Goal: Task Accomplishment & Management: Manage account settings

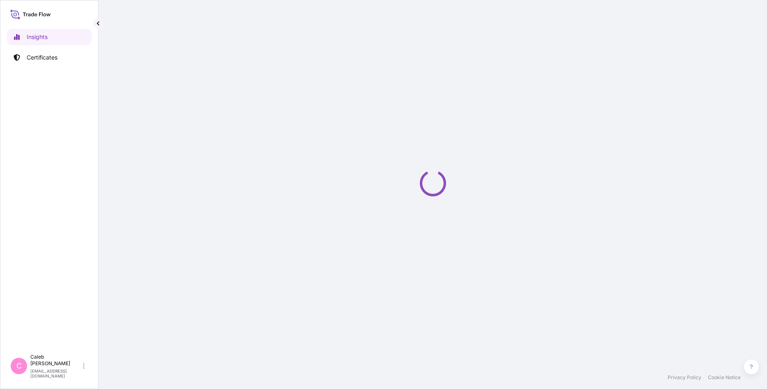
select select "2025"
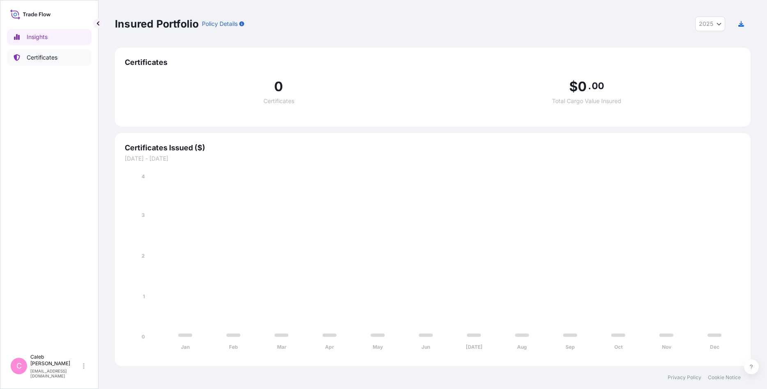
click at [47, 58] on p "Certificates" at bounding box center [42, 57] width 31 height 8
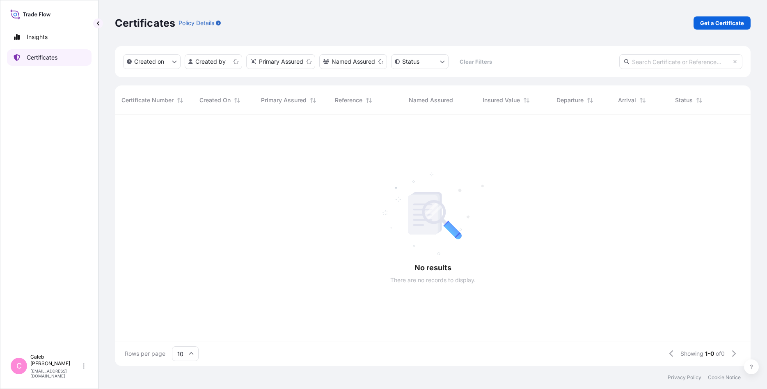
scroll to position [255, 636]
click at [646, 64] on input "text" at bounding box center [680, 61] width 123 height 15
paste input "5013253167"
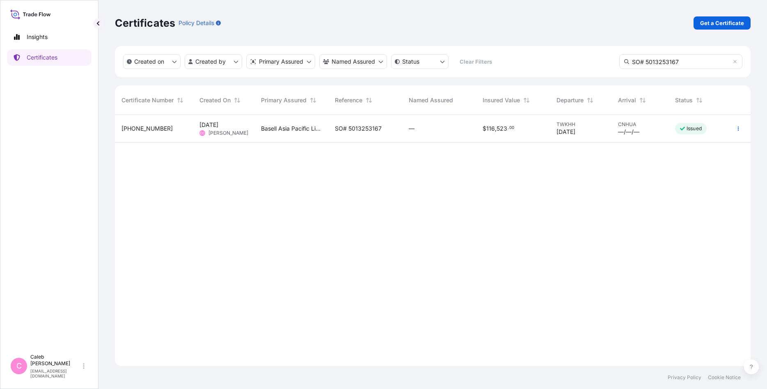
scroll to position [280, 636]
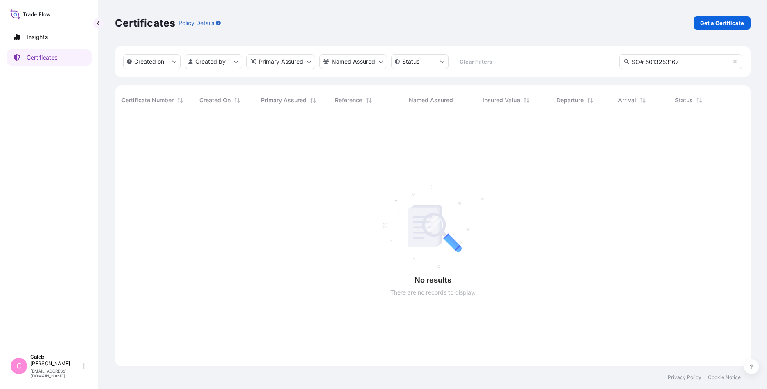
drag, startPoint x: 645, startPoint y: 62, endPoint x: 536, endPoint y: 73, distance: 110.2
click at [619, 69] on input "SO# 5013253167" at bounding box center [680, 61] width 123 height 15
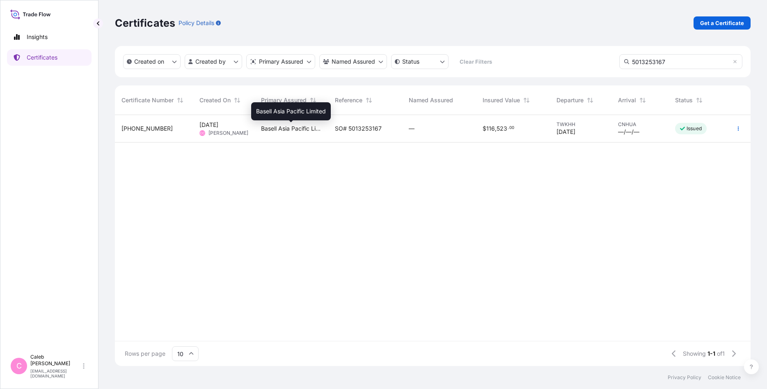
type input "5013253167"
click at [294, 127] on span "Basell Asia Pacific Limited" at bounding box center [291, 128] width 61 height 8
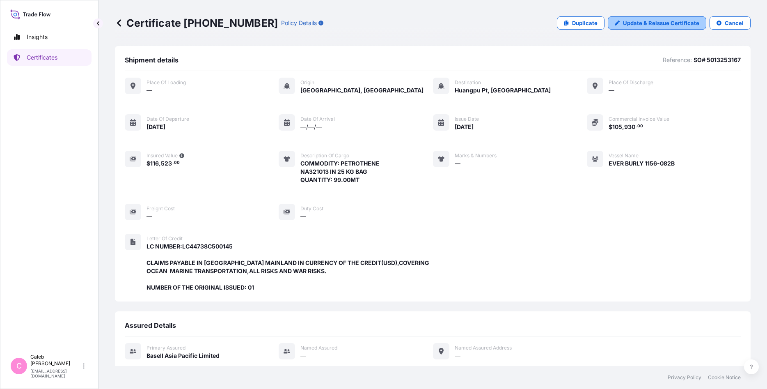
click at [646, 25] on p "Update & Reissue Certificate" at bounding box center [661, 23] width 76 height 8
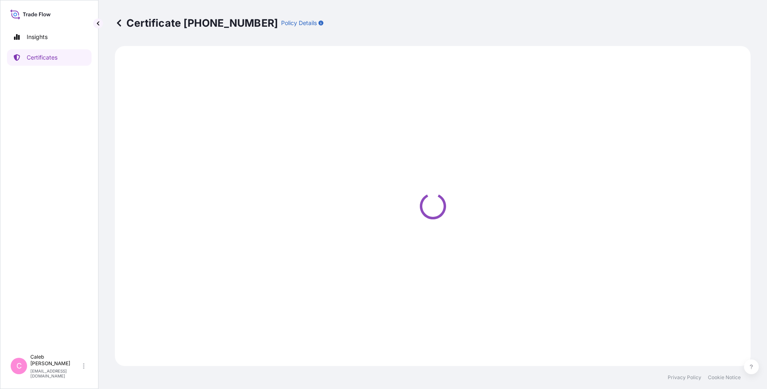
select select "Sea"
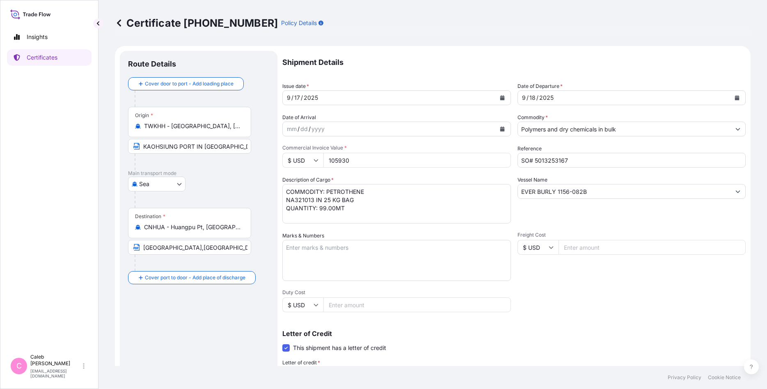
click at [501, 96] on icon "Calendar" at bounding box center [502, 97] width 5 height 5
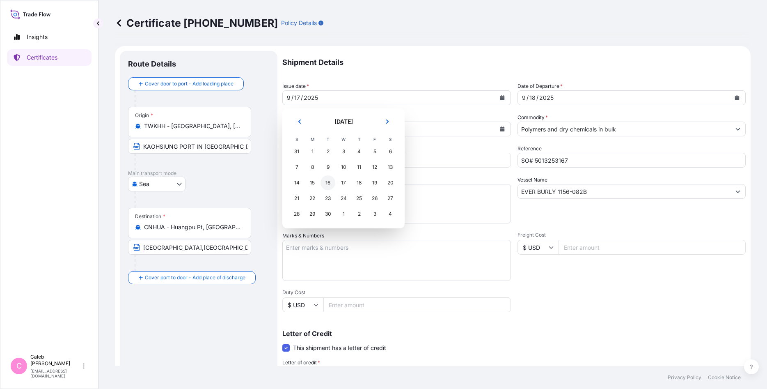
click at [330, 183] on div "16" at bounding box center [328, 182] width 15 height 15
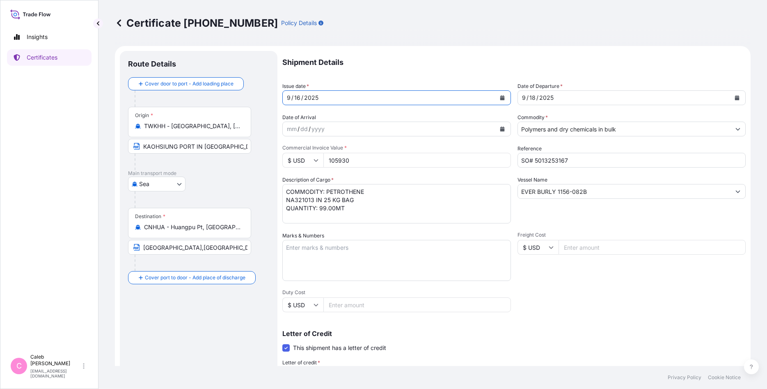
click at [567, 101] on div "[DATE]" at bounding box center [624, 97] width 213 height 15
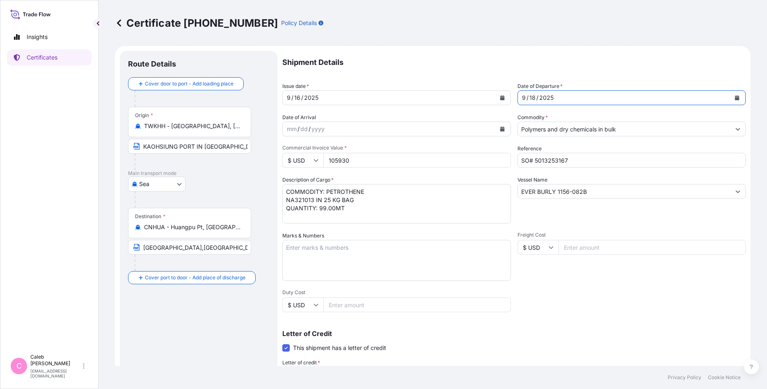
click at [646, 95] on button "Calendar" at bounding box center [737, 97] width 13 height 13
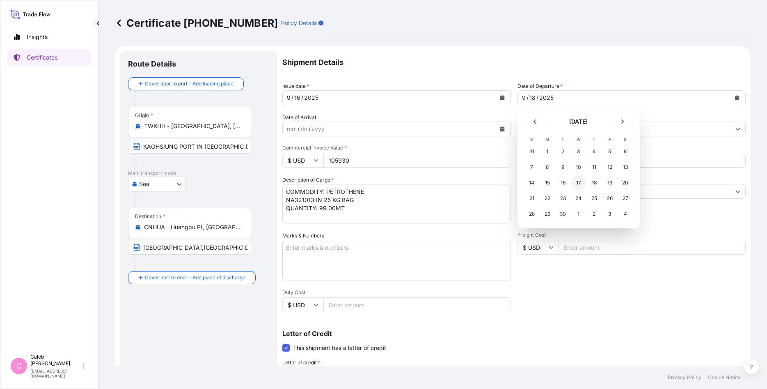
click at [580, 182] on div "17" at bounding box center [578, 182] width 15 height 15
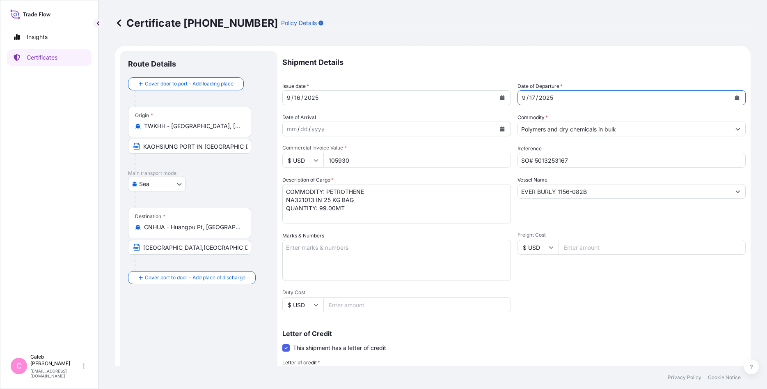
click at [591, 297] on div "Shipment Details Issue date * [DATE] Date of Departure * [DATE] Date of Arrival…" at bounding box center [513, 278] width 463 height 454
click at [545, 21] on div "Certificate [PHONE_NUMBER] Policy Details" at bounding box center [433, 22] width 636 height 13
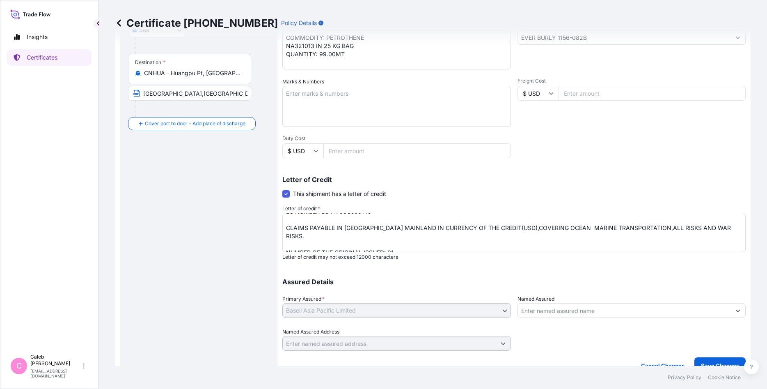
scroll to position [162, 0]
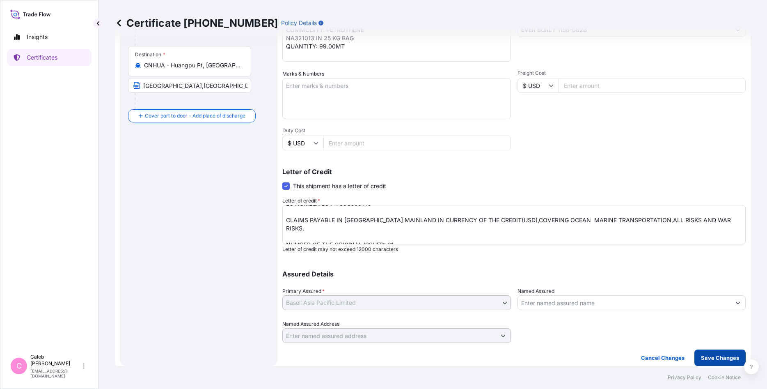
click at [646, 297] on p "Save Changes" at bounding box center [720, 357] width 38 height 8
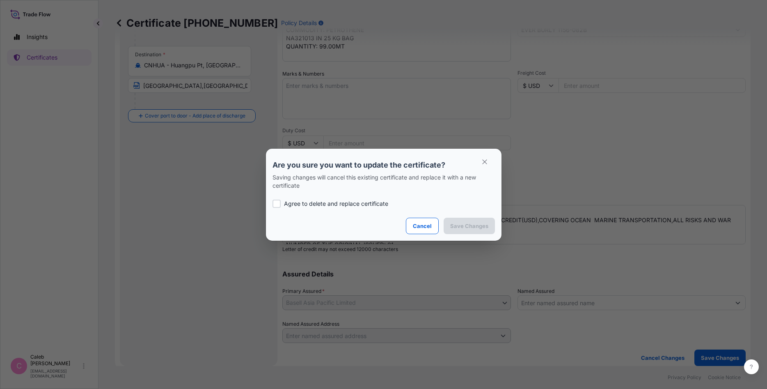
click at [321, 208] on div "Agree to delete and replace certificate" at bounding box center [384, 204] width 222 height 28
click at [280, 203] on div at bounding box center [277, 203] width 8 height 8
checkbox input "true"
click at [469, 219] on button "Save Changes" at bounding box center [469, 226] width 51 height 16
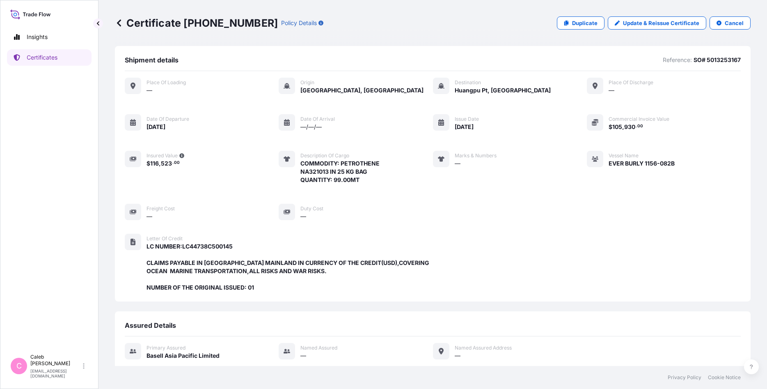
scroll to position [175, 0]
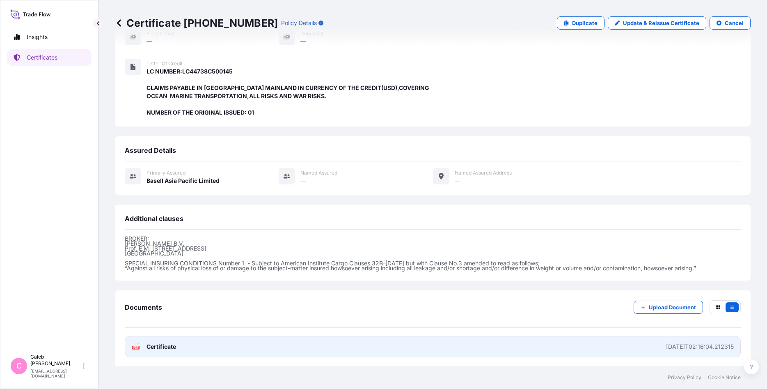
click at [164, 297] on span "Certificate" at bounding box center [162, 346] width 30 height 8
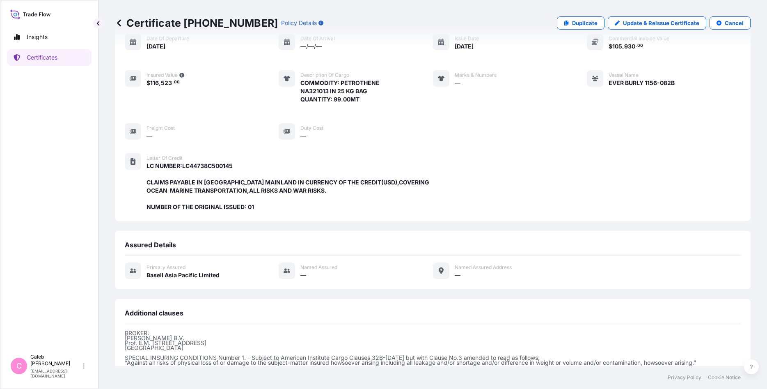
scroll to position [27, 0]
